Goal: Check status: Check status

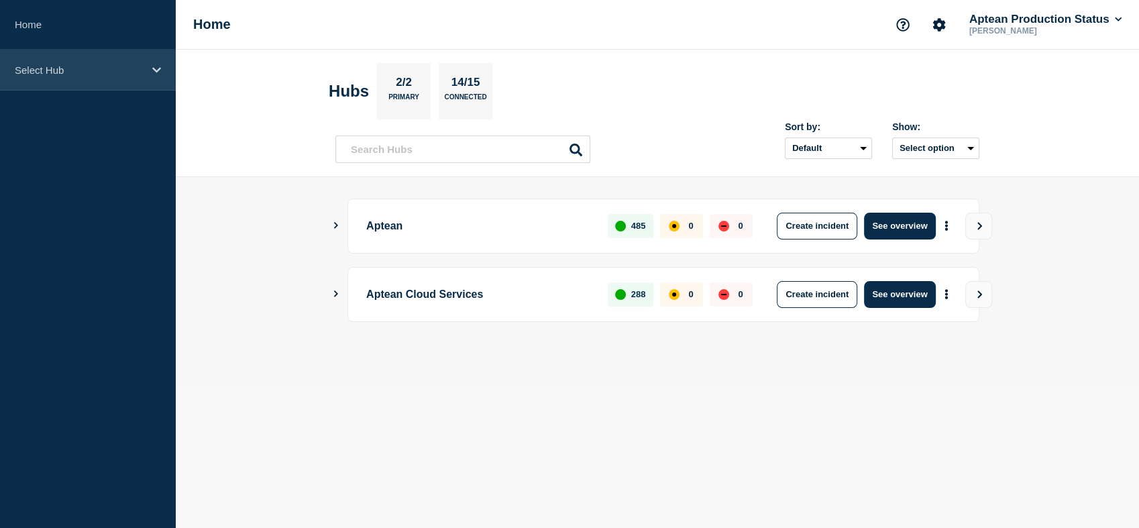
click at [122, 64] on p "Select Hub" at bounding box center [79, 69] width 129 height 11
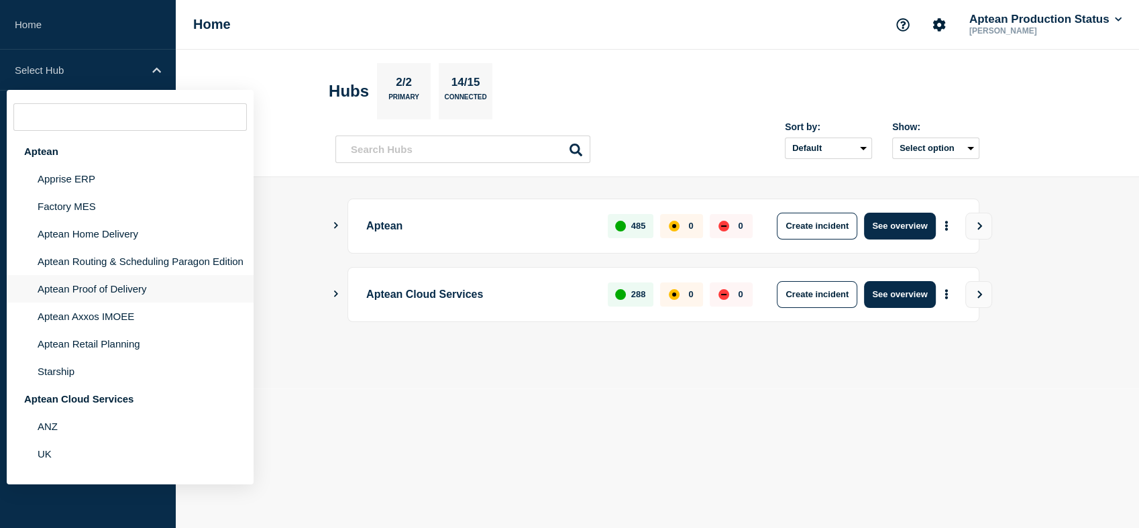
click at [90, 303] on li "Aptean Proof of Delivery" at bounding box center [130, 289] width 247 height 28
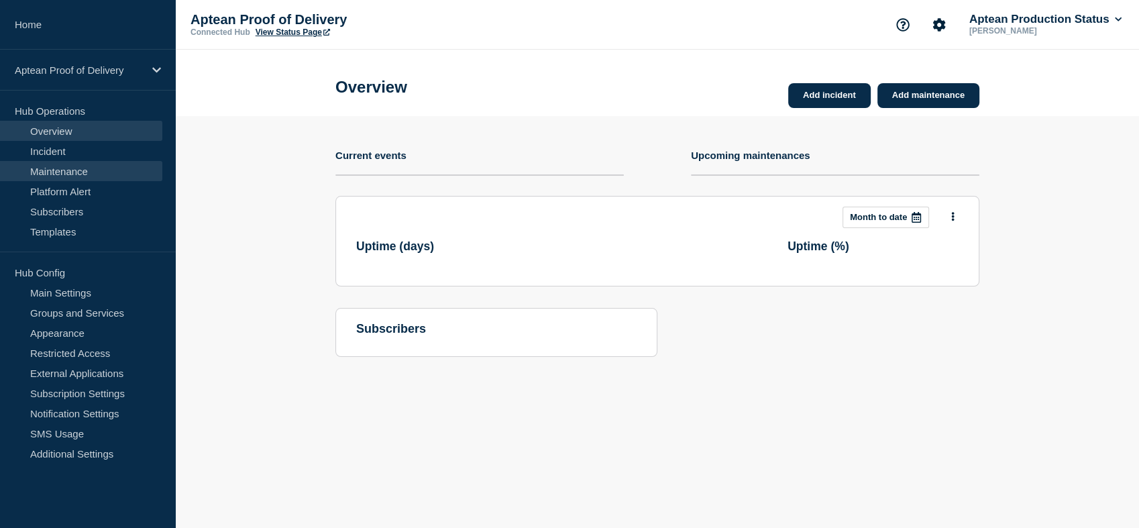
click at [67, 172] on link "Maintenance" at bounding box center [81, 171] width 162 height 20
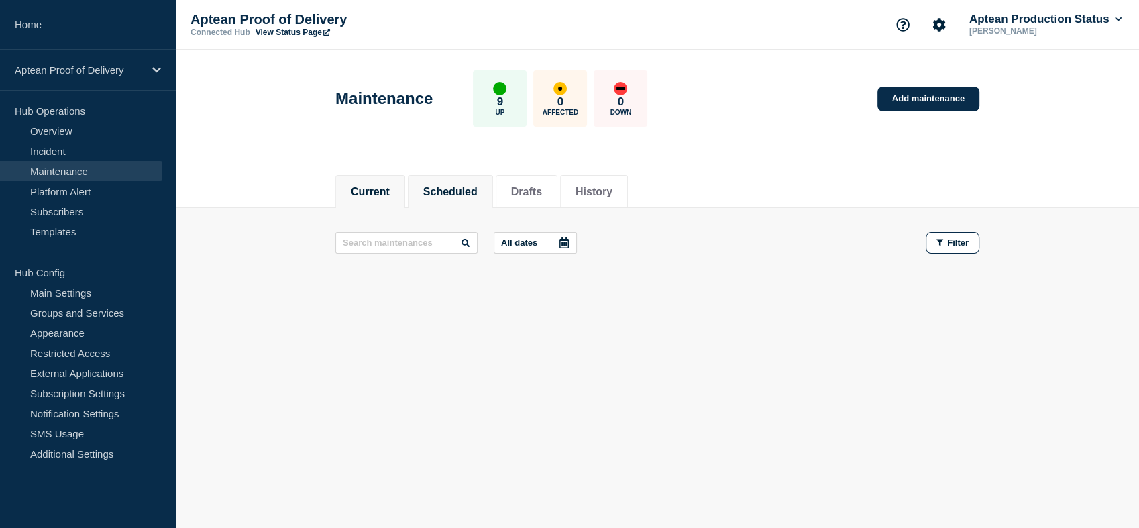
click at [445, 193] on button "Scheduled" at bounding box center [450, 192] width 54 height 12
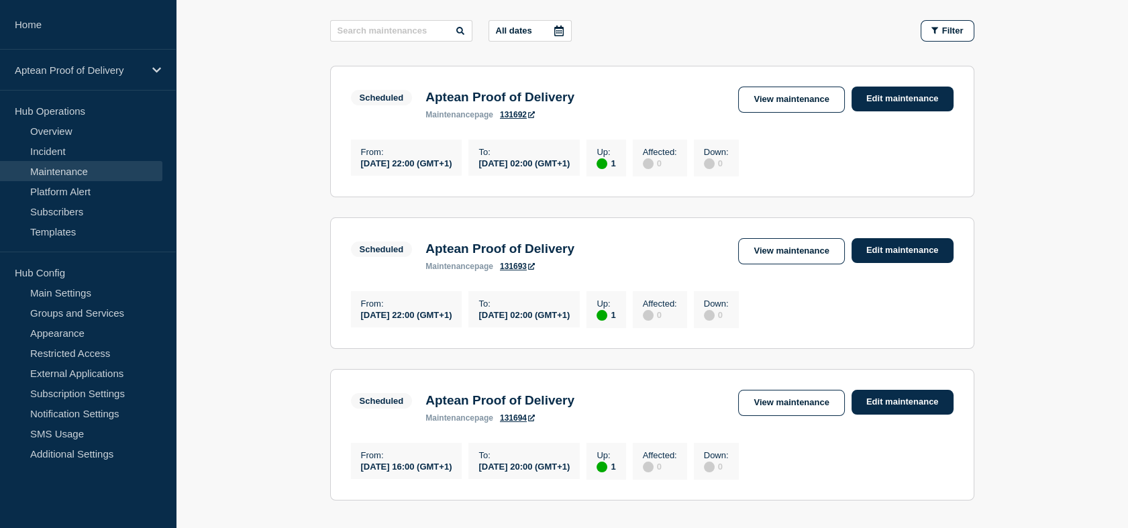
scroll to position [158, 0]
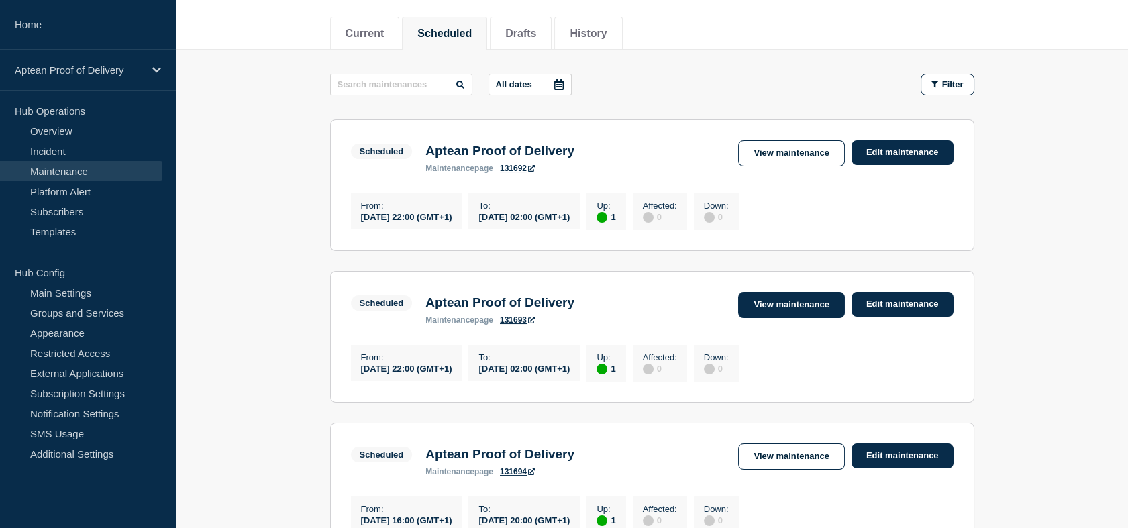
click at [794, 306] on link "View maintenance" at bounding box center [791, 305] width 106 height 26
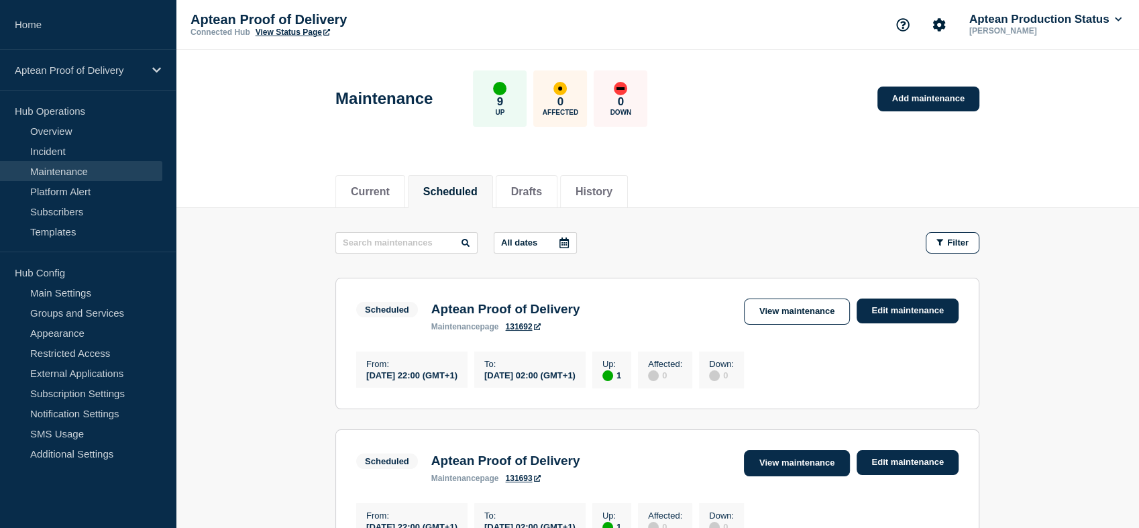
click at [766, 317] on body "Home Aptean Proof of Delivery Hub Operations Overview Incident Maintenance Plat…" at bounding box center [569, 264] width 1139 height 528
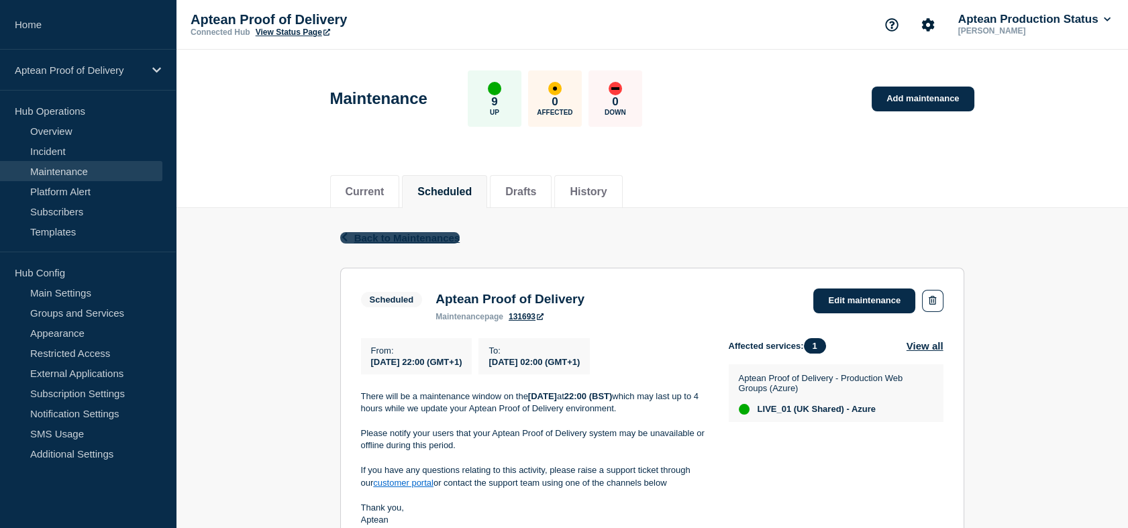
click at [360, 242] on span "Back to Maintenances" at bounding box center [407, 237] width 106 height 11
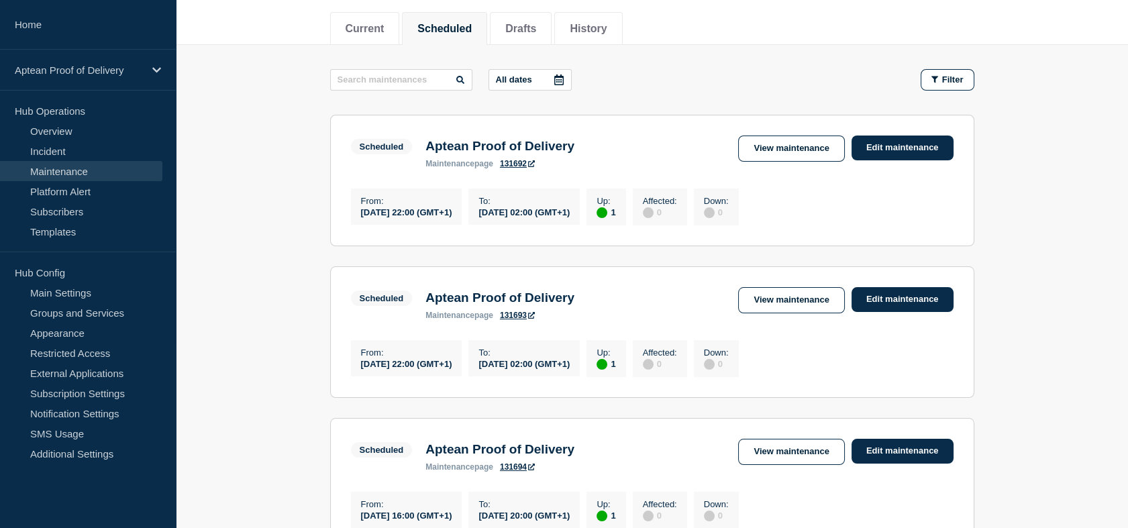
scroll to position [161, 0]
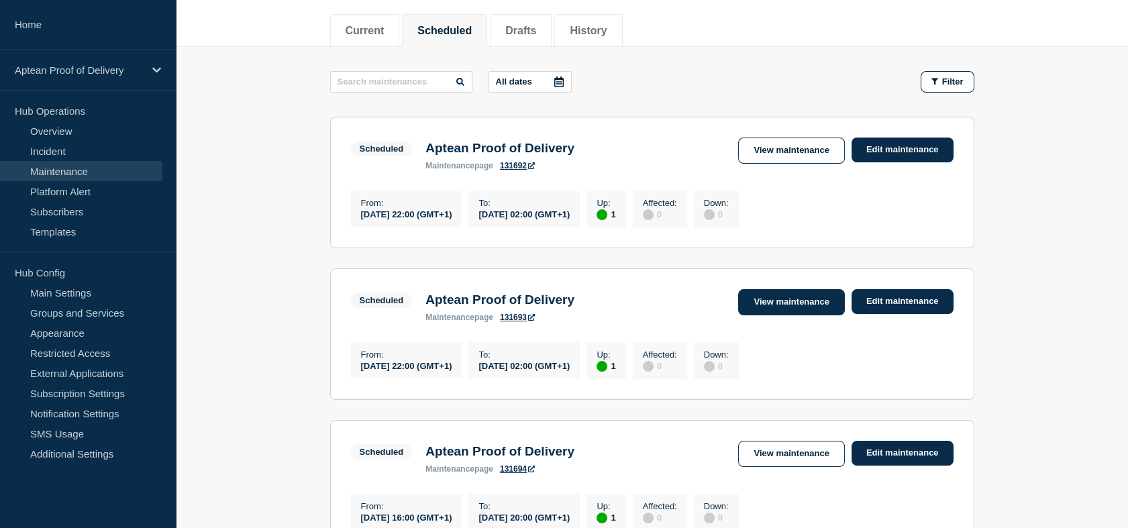
click at [766, 311] on link "View maintenance" at bounding box center [791, 302] width 106 height 26
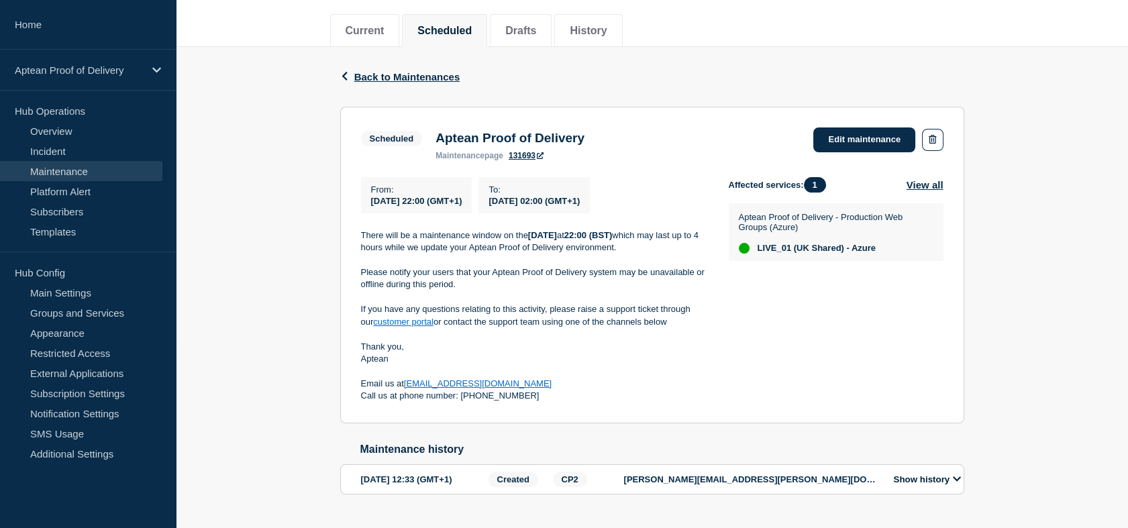
scroll to position [160, 0]
